Goal: Information Seeking & Learning: Understand process/instructions

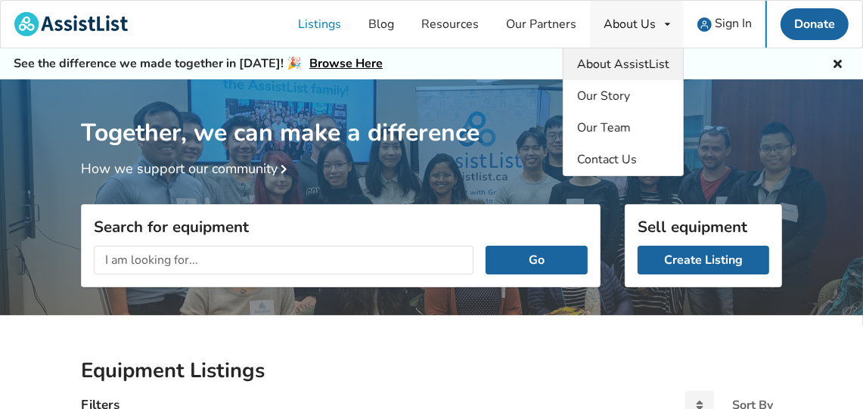
click at [646, 61] on span "About AssistList" at bounding box center [623, 64] width 92 height 17
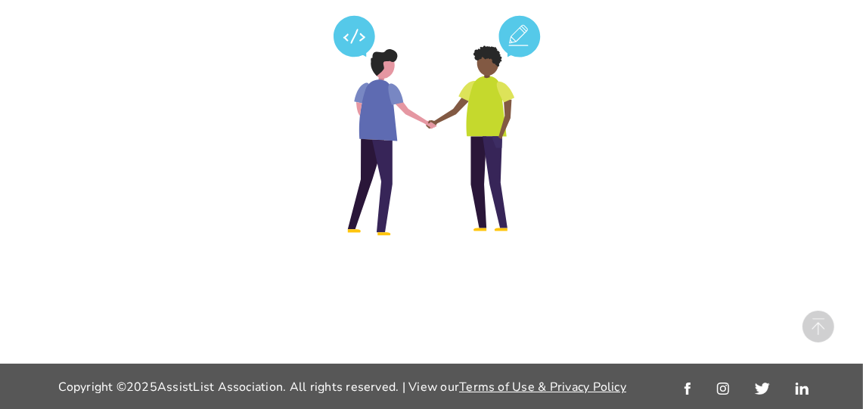
scroll to position [3548, 0]
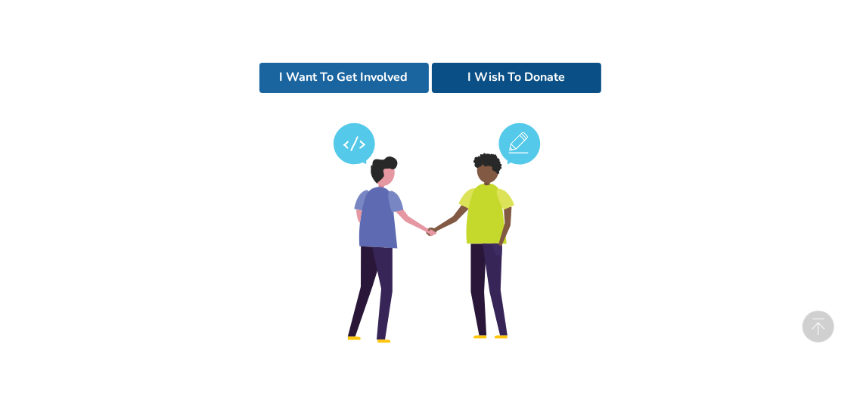
click at [494, 93] on link "I Wish To Donate" at bounding box center [516, 78] width 169 height 30
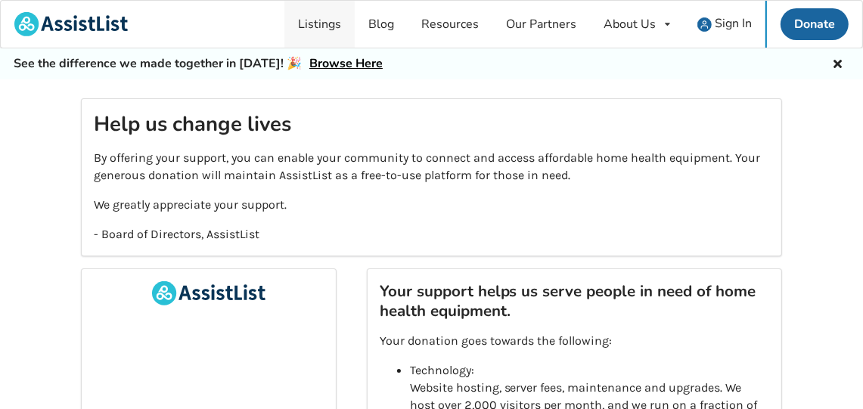
click at [333, 28] on link "Listings" at bounding box center [319, 24] width 70 height 47
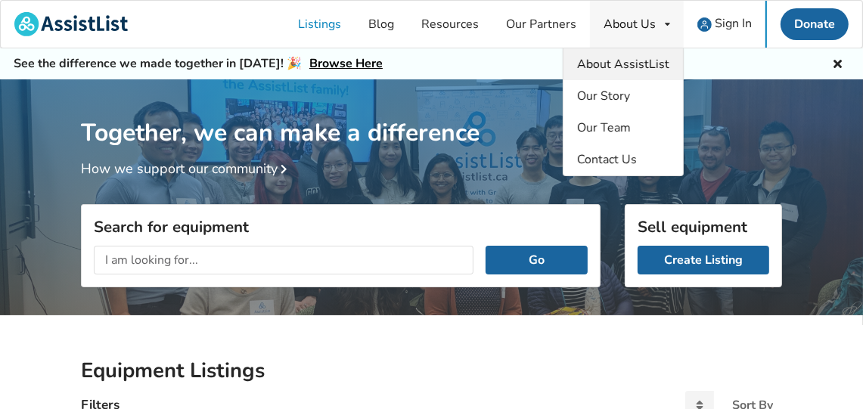
click at [649, 62] on span "About AssistList" at bounding box center [623, 64] width 92 height 17
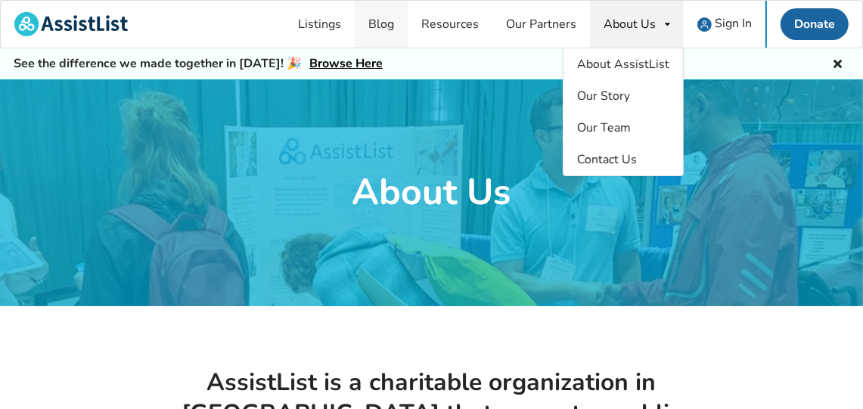
click at [376, 25] on link "Blog" at bounding box center [381, 24] width 53 height 47
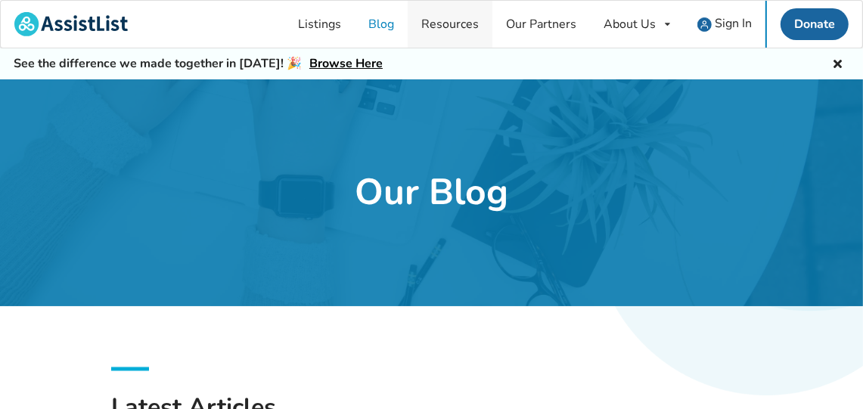
click at [447, 23] on link "Resources" at bounding box center [449, 24] width 85 height 47
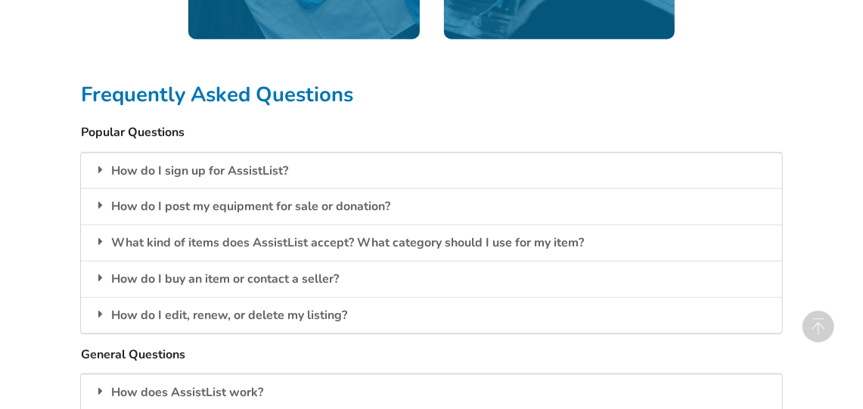
scroll to position [1219, 0]
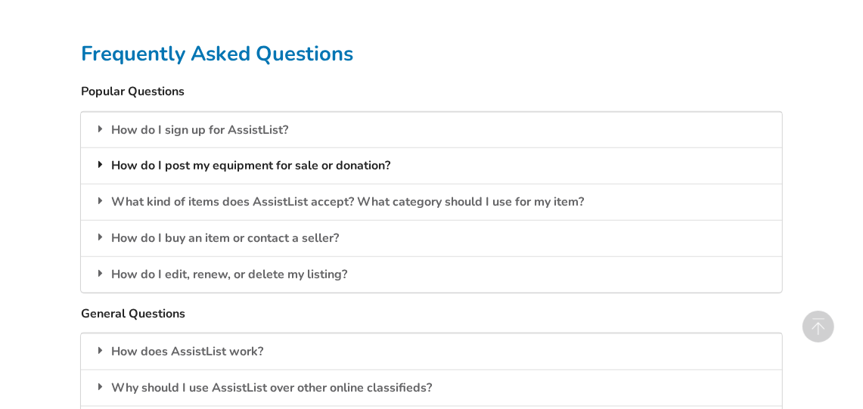
click at [348, 166] on div "How do I post my equipment for sale or donation?" at bounding box center [431, 165] width 701 height 36
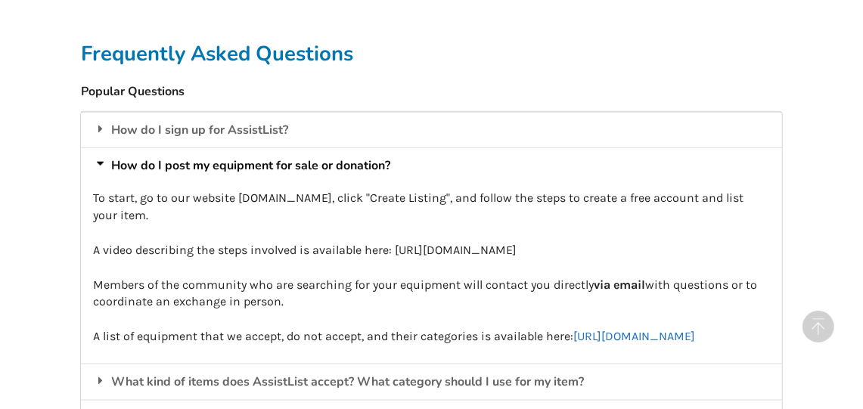
click at [573, 343] on link "https://docs.google.com/spreadsheets/d/1YTQubUnhOFs6djc_ON3InWNdgZA-NkEYdMwWCDk…" at bounding box center [634, 336] width 122 height 14
